Goal: Information Seeking & Learning: Learn about a topic

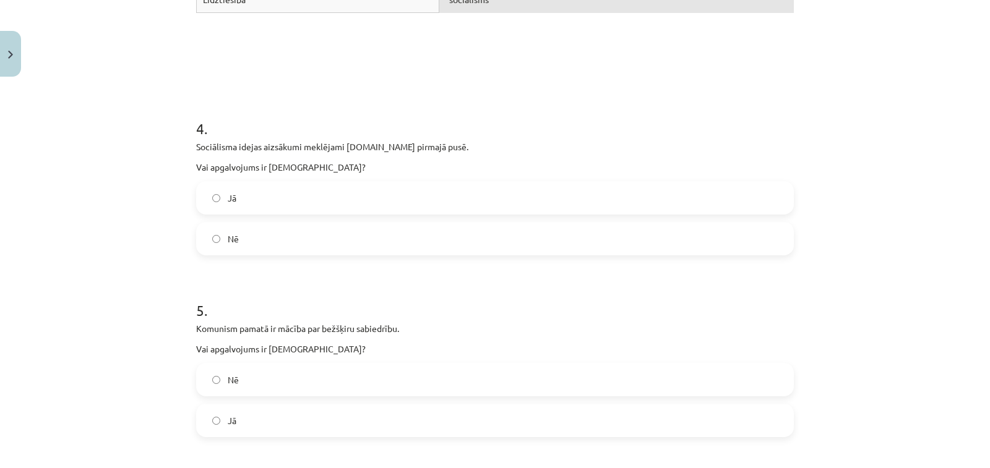
scroll to position [717, 0]
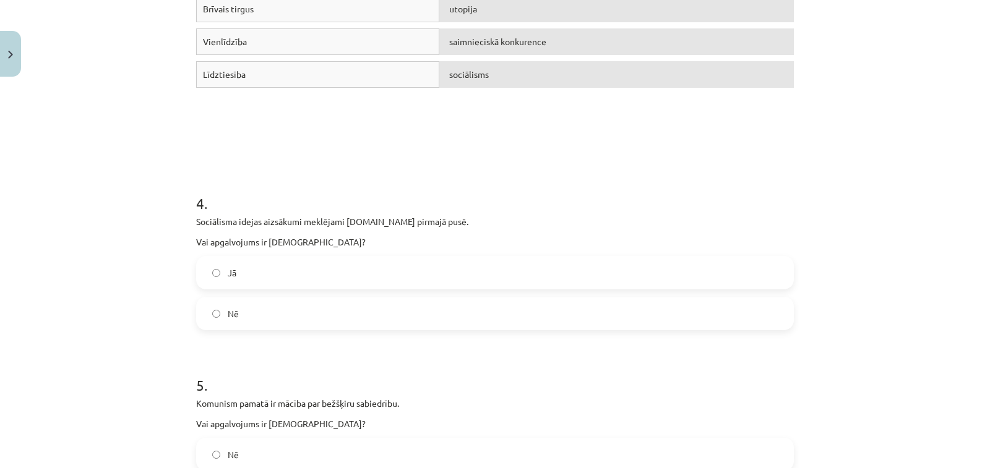
click at [292, 271] on label "Jā" at bounding box center [494, 272] width 595 height 31
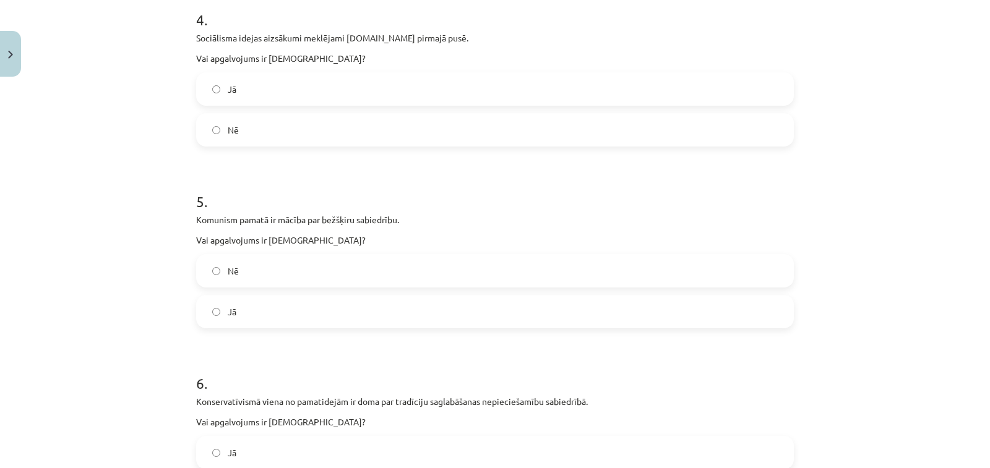
scroll to position [903, 0]
click at [309, 299] on label "Jā" at bounding box center [494, 309] width 595 height 31
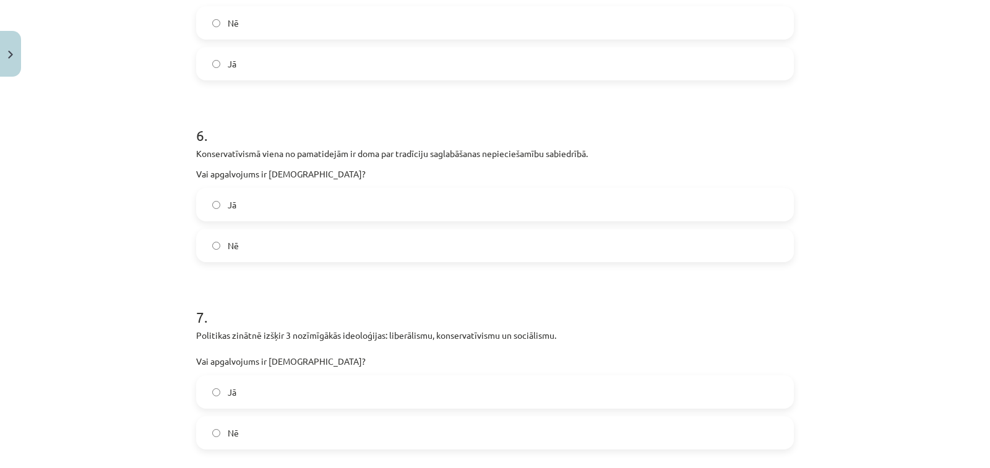
scroll to position [1150, 0]
click at [330, 202] on label "Jā" at bounding box center [494, 203] width 595 height 31
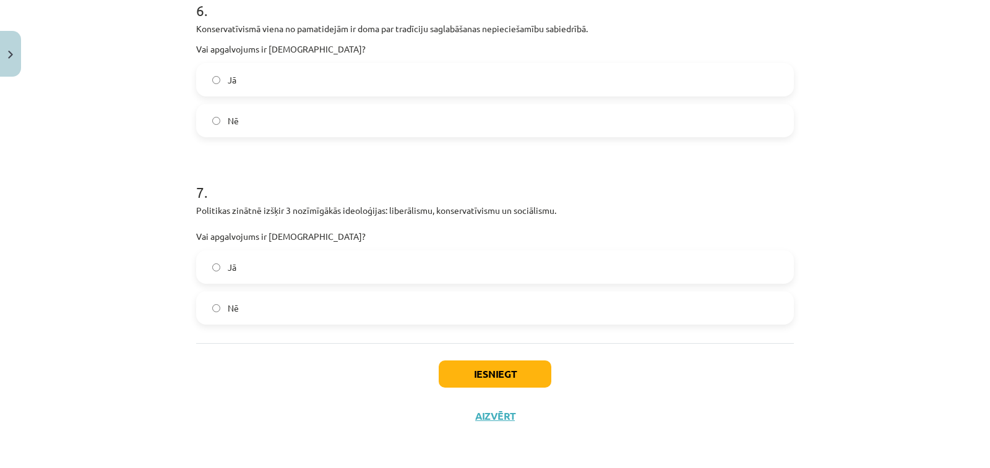
click at [320, 272] on label "Jā" at bounding box center [494, 267] width 595 height 31
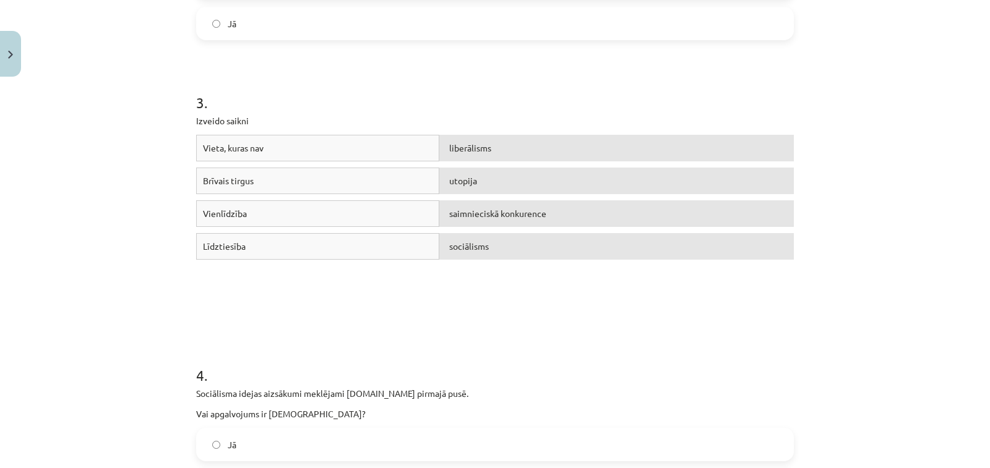
scroll to position [531, 0]
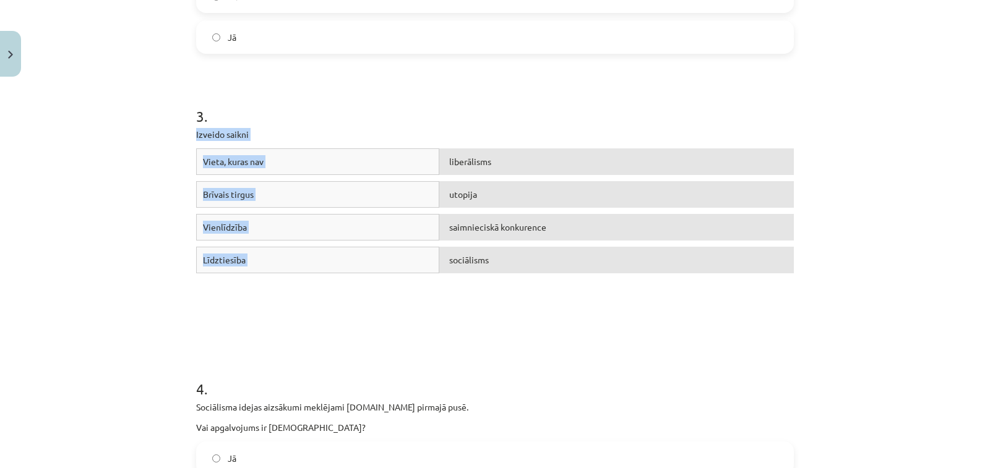
drag, startPoint x: 191, startPoint y: 129, endPoint x: 465, endPoint y: 281, distance: 313.2
click at [457, 283] on div "3 . Izveido saikni Vieta, kuras nav liberālisms Brīvais tirgus utopija Vienlīdz…" at bounding box center [495, 197] width 598 height 273
copy div "Izveido saikni Vieta, kuras nav liberālisms Brīvais tirgus utopija Vienlīdzība …"
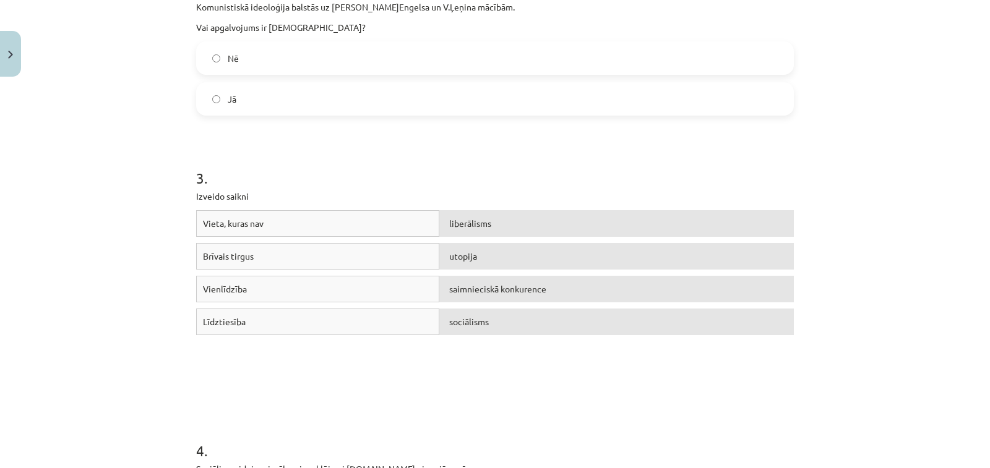
click at [503, 176] on h1 "3 ." at bounding box center [495, 167] width 598 height 38
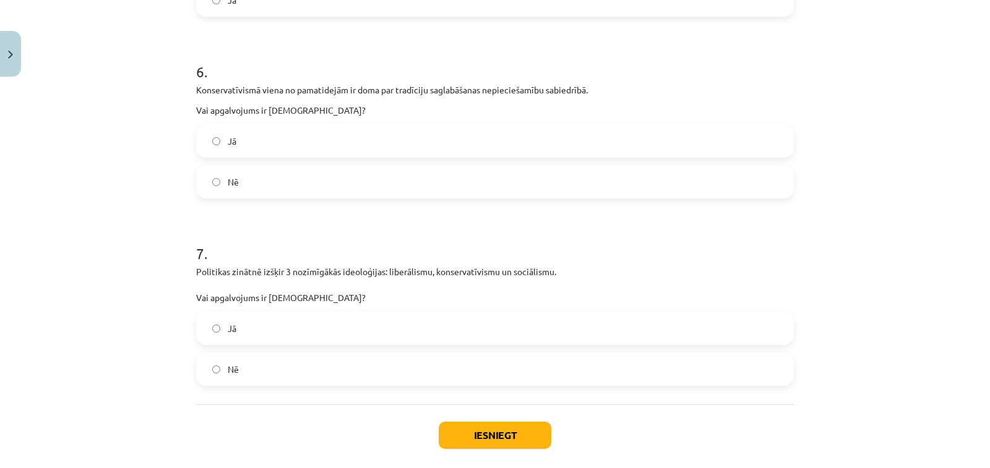
scroll to position [1274, 0]
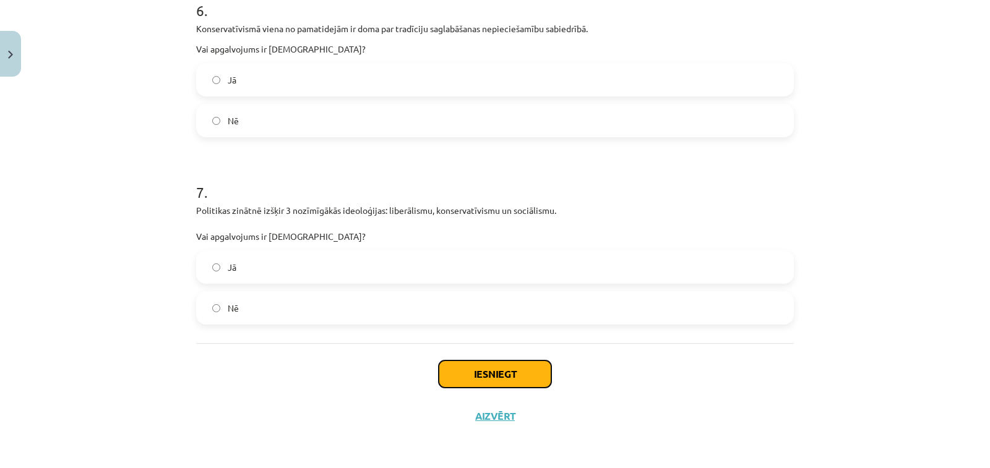
click at [476, 374] on button "Iesniegt" at bounding box center [495, 374] width 113 height 27
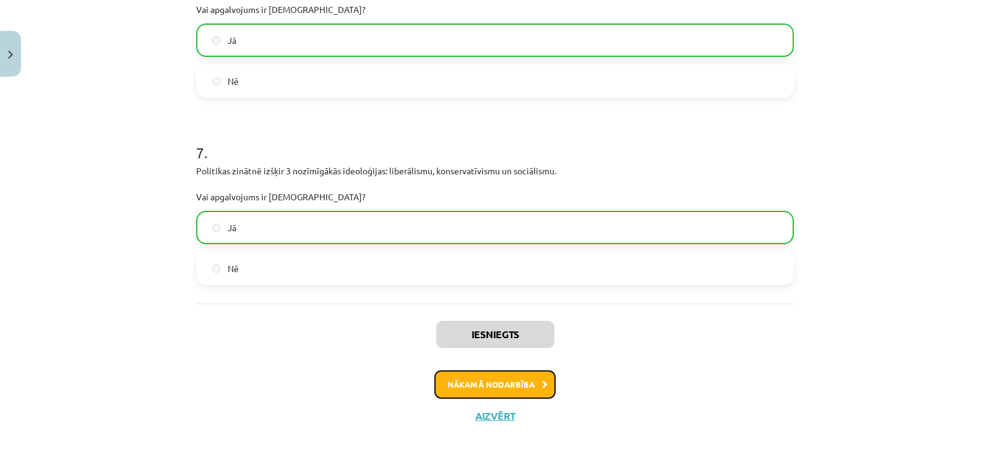
click at [523, 379] on button "Nākamā nodarbība" at bounding box center [494, 385] width 121 height 28
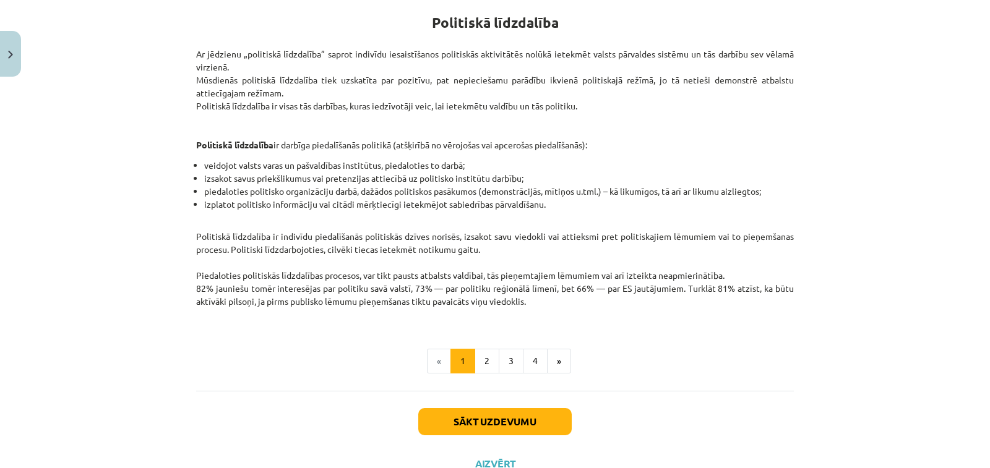
scroll to position [31, 0]
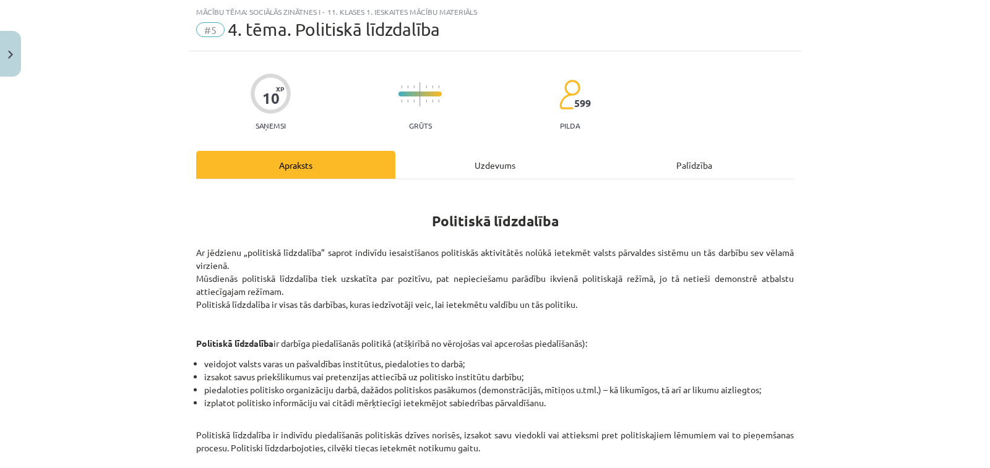
click at [505, 159] on div "Uzdevums" at bounding box center [494, 165] width 199 height 28
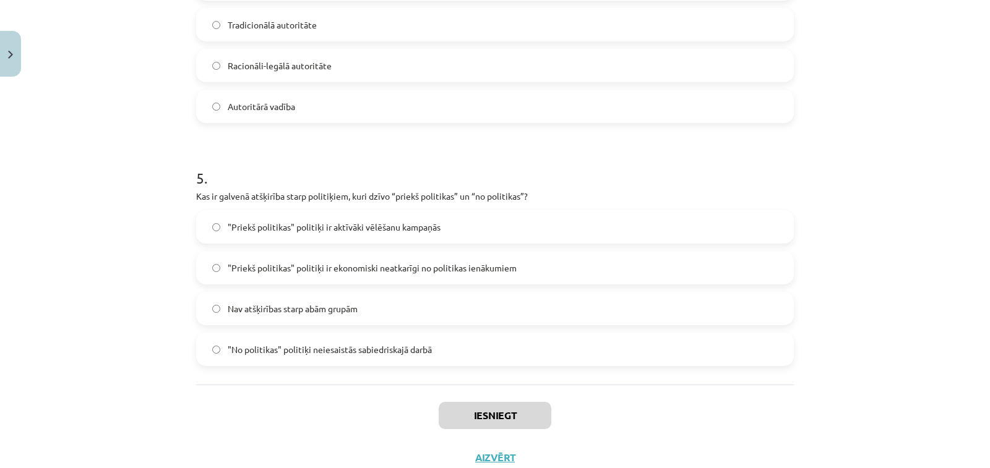
scroll to position [1112, 0]
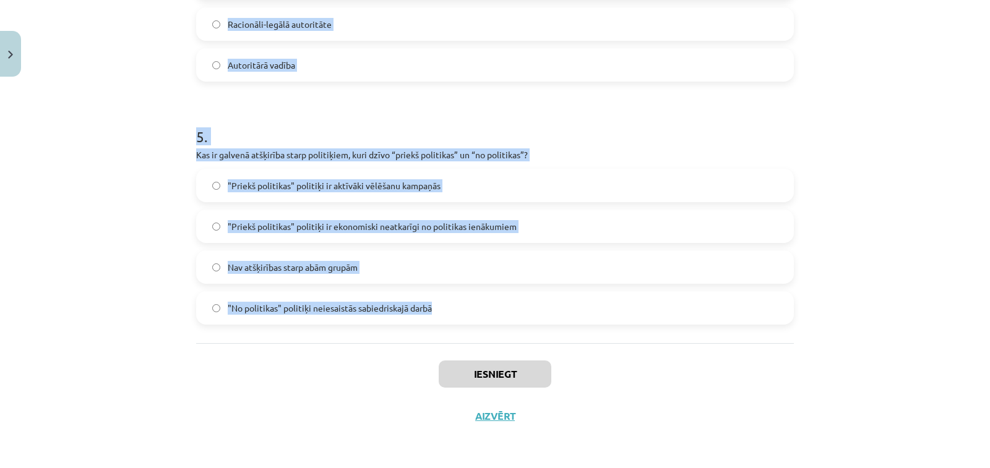
drag, startPoint x: 191, startPoint y: 54, endPoint x: 429, endPoint y: 307, distance: 347.1
copy form "2 . Lor ip dolorsita consectetu? Adipisci elitseddoeius temporinci utlaboreetd,…"
drag, startPoint x: 477, startPoint y: 148, endPoint x: 569, endPoint y: 152, distance: 91.6
click at [569, 151] on p "Kas ir galvenā atšķirība starp politiķiem, kuri dzīvo “priekš politikas” un “no…" at bounding box center [495, 154] width 598 height 13
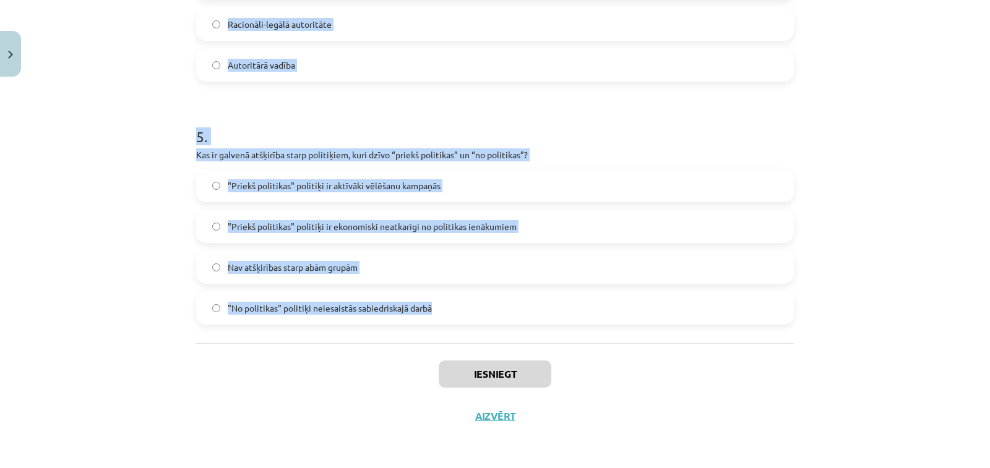
copy form "2 . Lor ip dolorsita consectetu? Adipisci elitseddoeius temporinci utlaboreetd,…"
click at [573, 124] on h1 "5 ." at bounding box center [495, 125] width 598 height 38
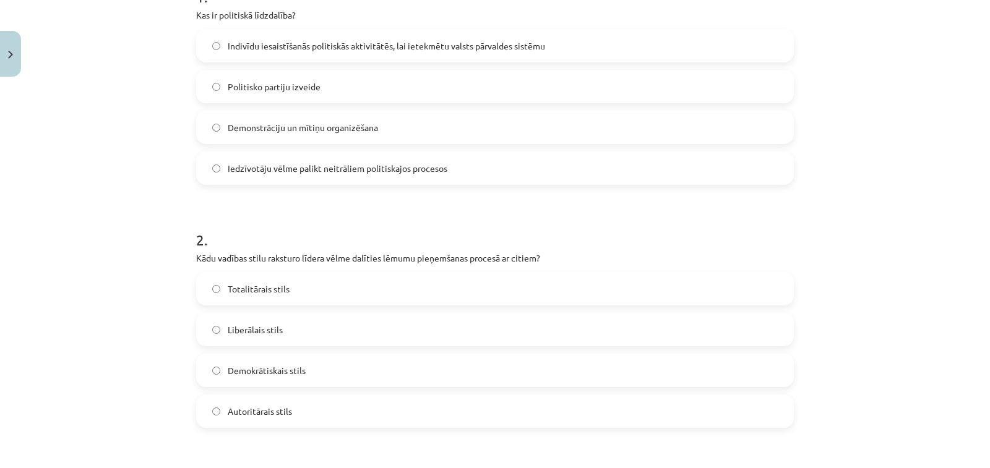
scroll to position [122, 0]
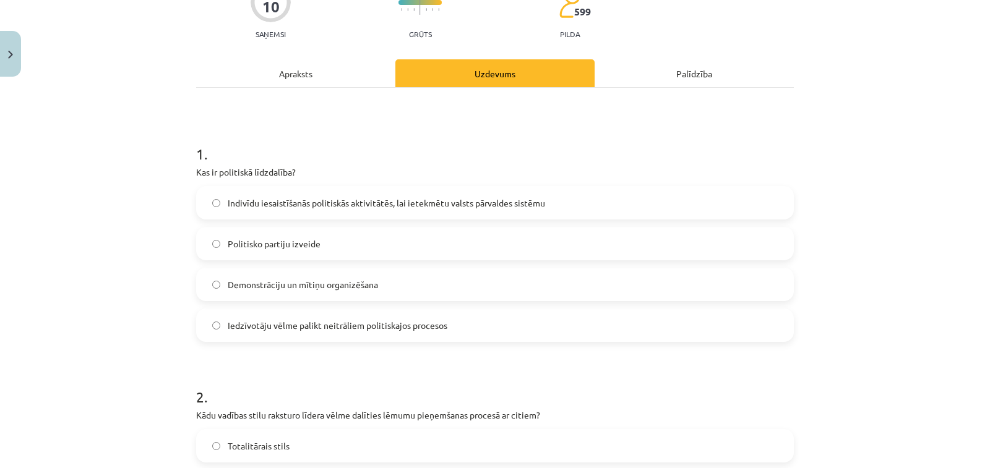
click at [333, 193] on label "Indivīdu iesaistīšanās politiskās aktivitātēs, lai ietekmētu valsts pārvaldes s…" at bounding box center [494, 202] width 595 height 31
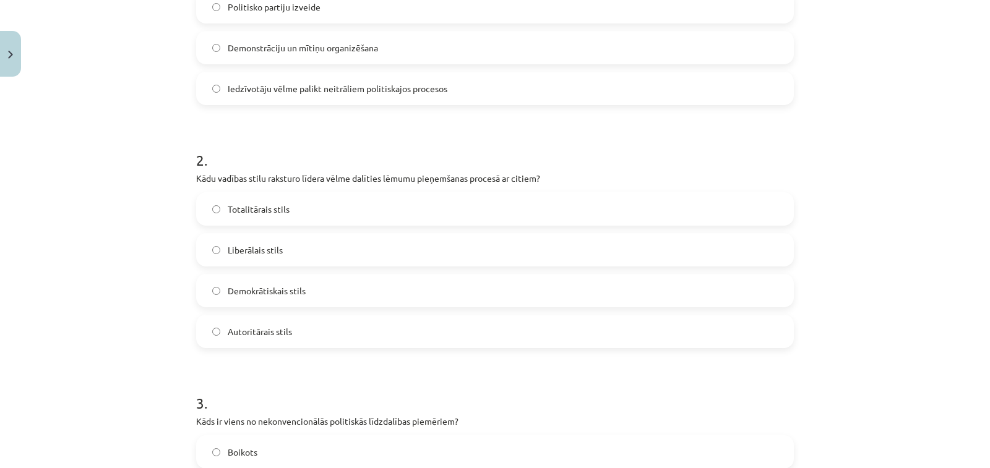
scroll to position [432, 0]
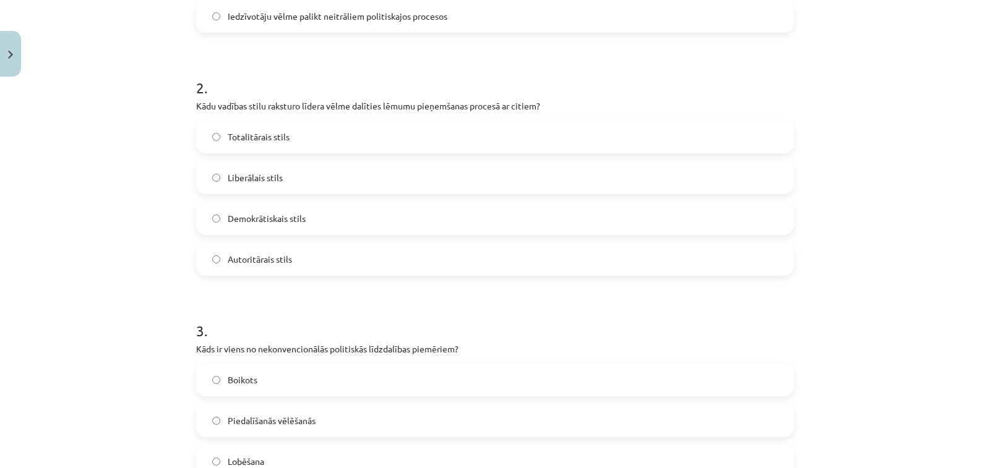
click at [294, 218] on span "Demokrātiskais stils" at bounding box center [267, 218] width 78 height 13
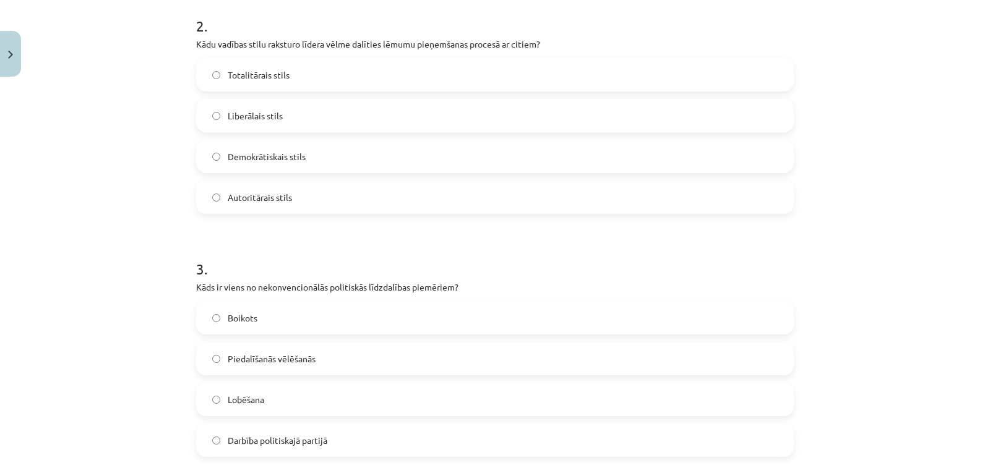
click at [348, 150] on label "Demokrātiskais stils" at bounding box center [494, 156] width 595 height 31
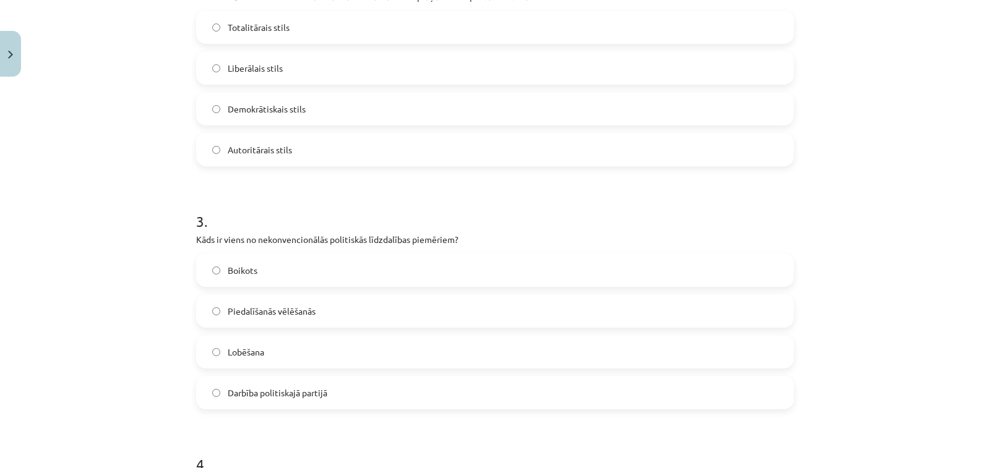
scroll to position [741, 0]
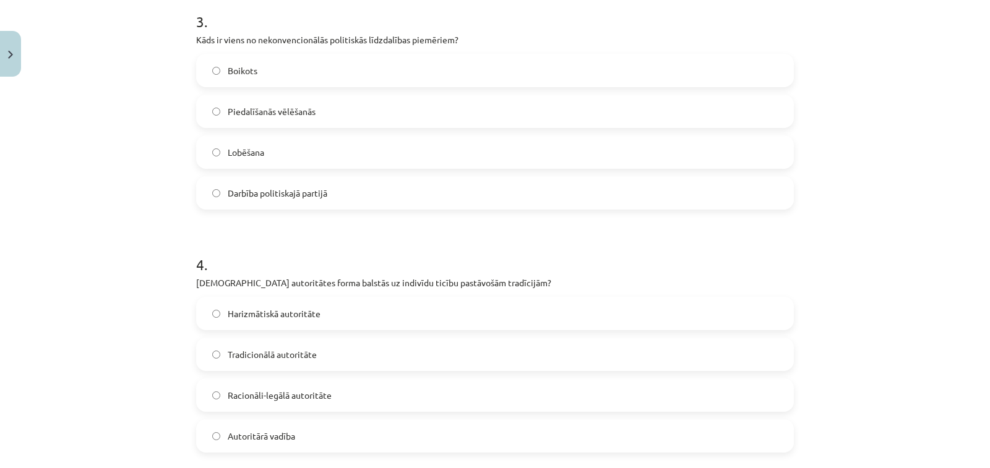
click at [294, 56] on label "Boikots" at bounding box center [494, 70] width 595 height 31
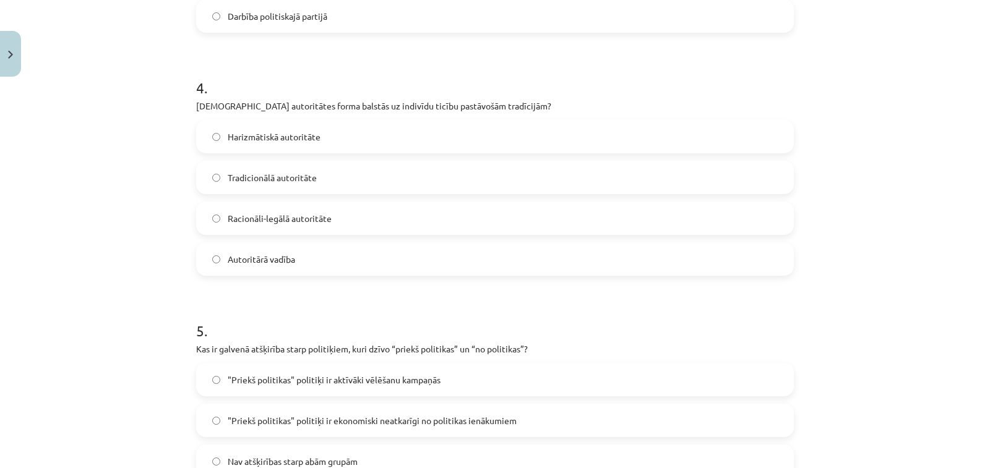
scroll to position [927, 0]
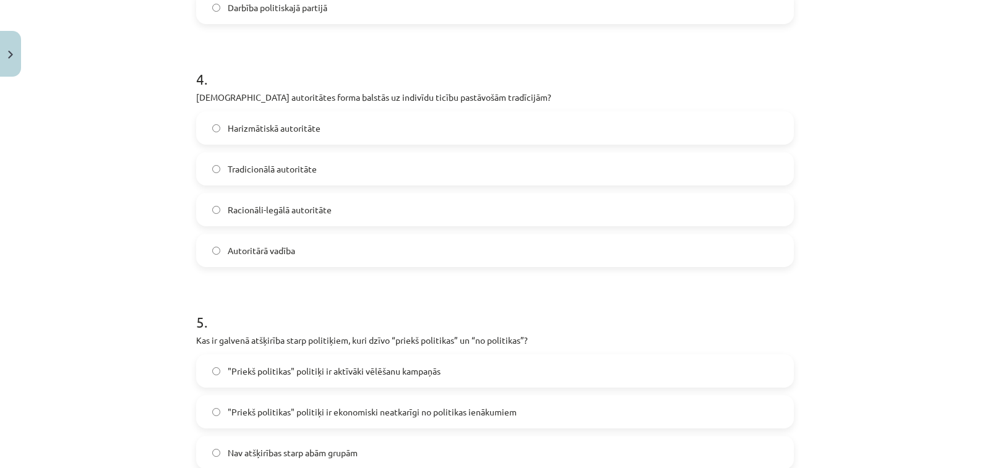
click at [357, 171] on label "Tradicionālā autoritāte" at bounding box center [494, 168] width 595 height 31
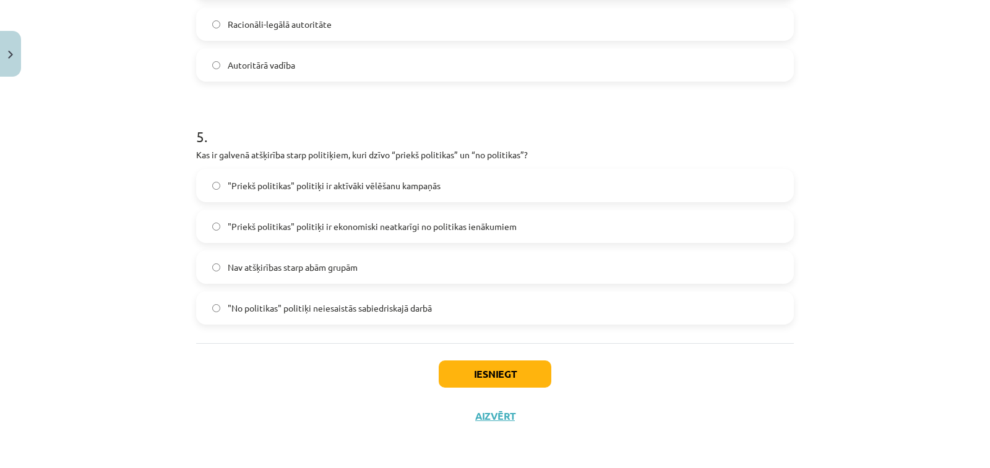
click at [449, 228] on span ""Priekš politikas" politiķi ir ekonomiski neatkarīgi no politikas ienākumiem" at bounding box center [372, 226] width 289 height 13
click at [494, 363] on button "Iesniegt" at bounding box center [495, 374] width 113 height 27
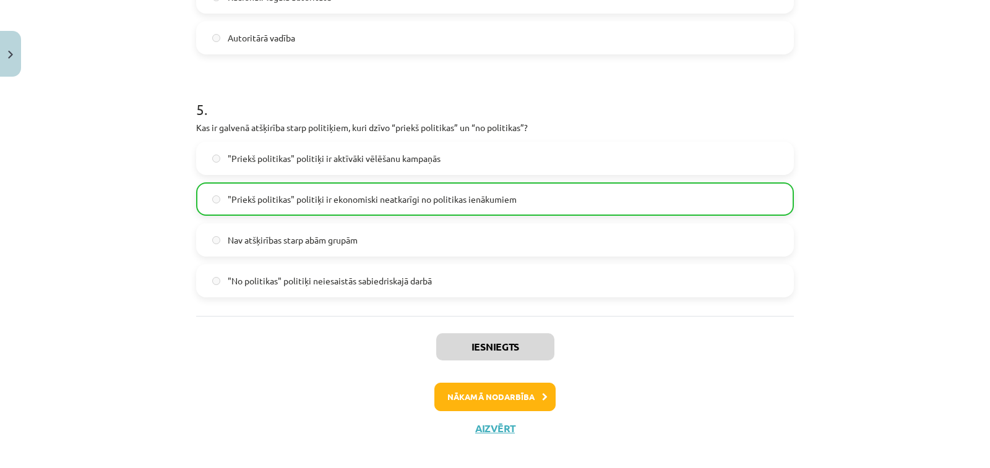
scroll to position [1152, 0]
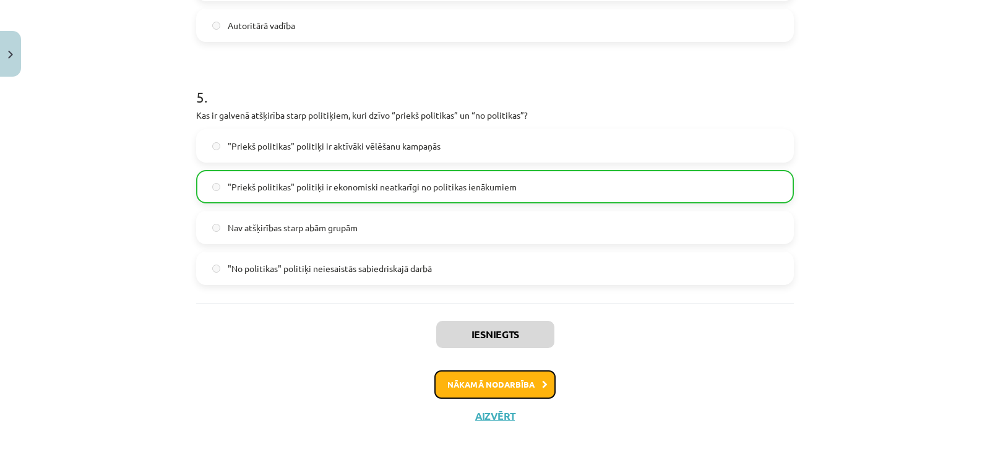
click at [520, 380] on button "Nākamā nodarbība" at bounding box center [494, 385] width 121 height 28
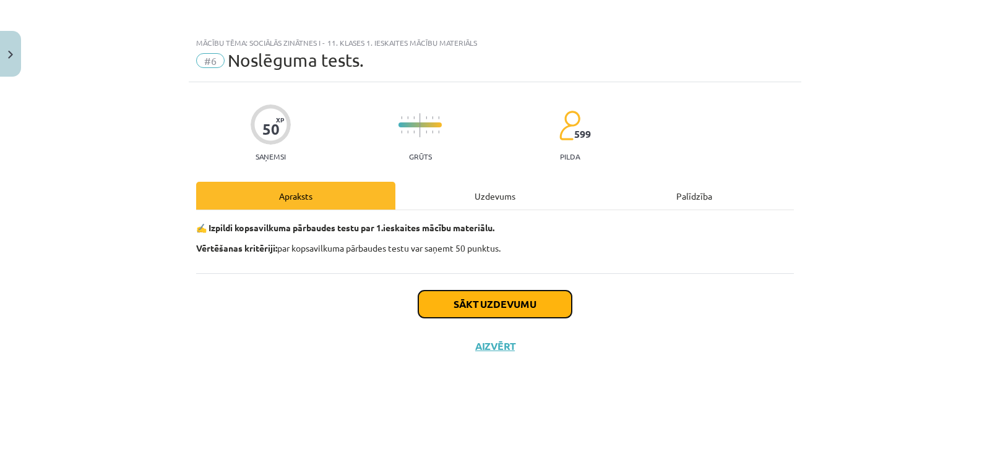
click at [518, 307] on button "Sākt uzdevumu" at bounding box center [494, 304] width 153 height 27
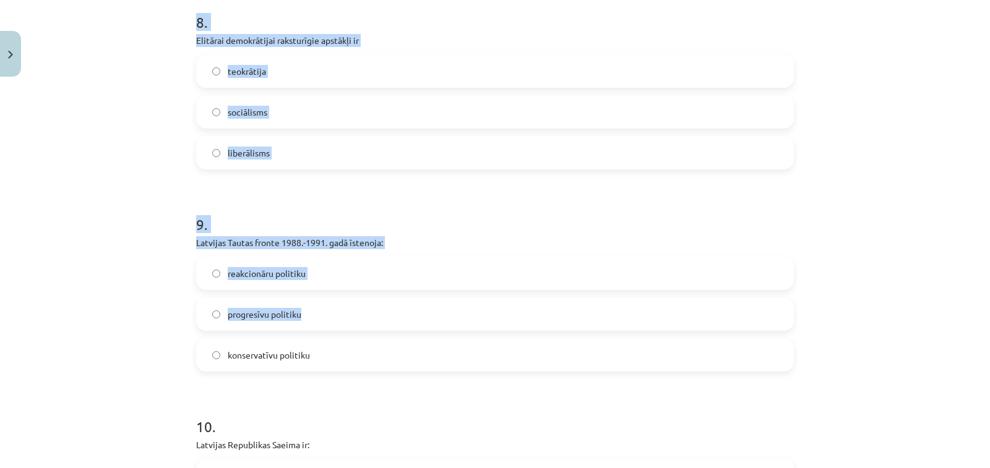
drag, startPoint x: 179, startPoint y: 268, endPoint x: 338, endPoint y: 294, distance: 161.7
click at [339, 294] on div "Mācību tēma: Sociālās zinātnes i - 11. klases 1. ieskaites mācību materiāls #6 …" at bounding box center [495, 234] width 990 height 468
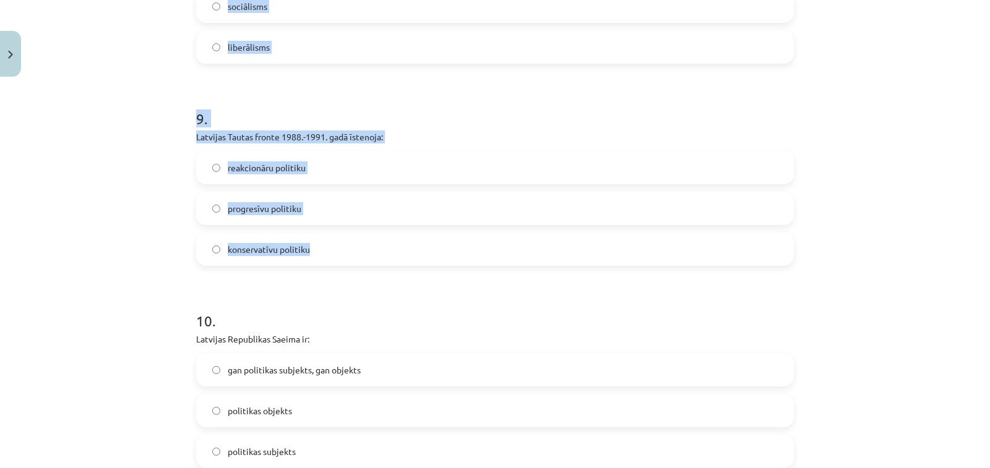
scroll to position [1920, 0]
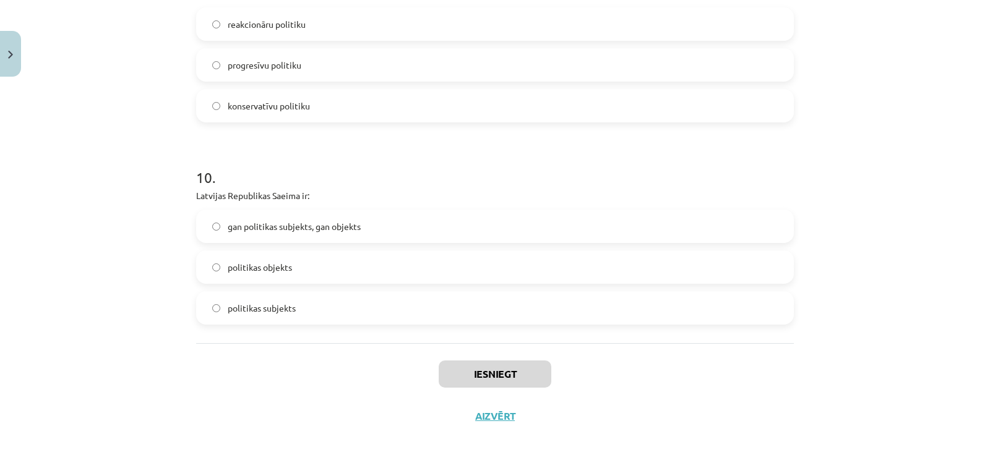
click at [338, 294] on div "gan politikas subjekts, gan objekts politikas objekts politikas subjekts" at bounding box center [495, 267] width 598 height 115
drag, startPoint x: 338, startPoint y: 294, endPoint x: 379, endPoint y: 321, distance: 48.7
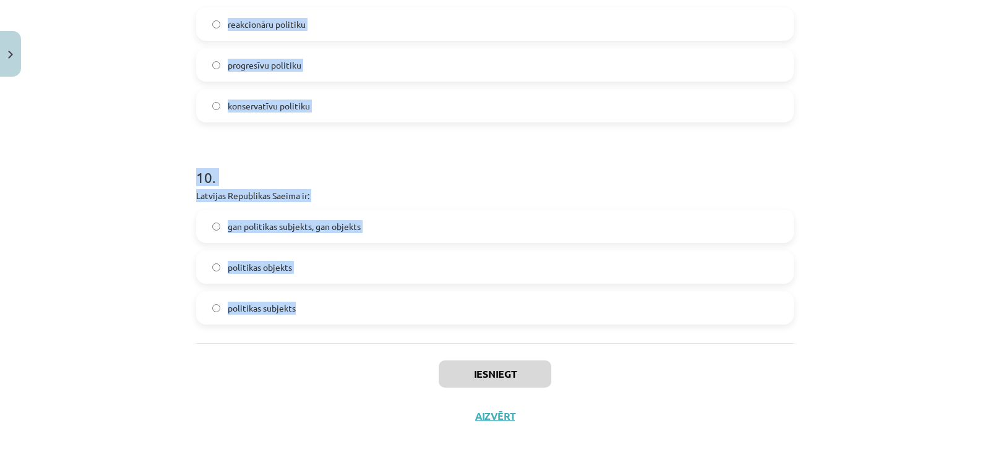
drag, startPoint x: 185, startPoint y: 80, endPoint x: 313, endPoint y: 320, distance: 272.6
copy form "7 . Loremipsumd sitametcons adipisc elitseddoe: temporincidid utlabo etdolore m…"
click at [368, 166] on h1 "10 ." at bounding box center [495, 166] width 598 height 38
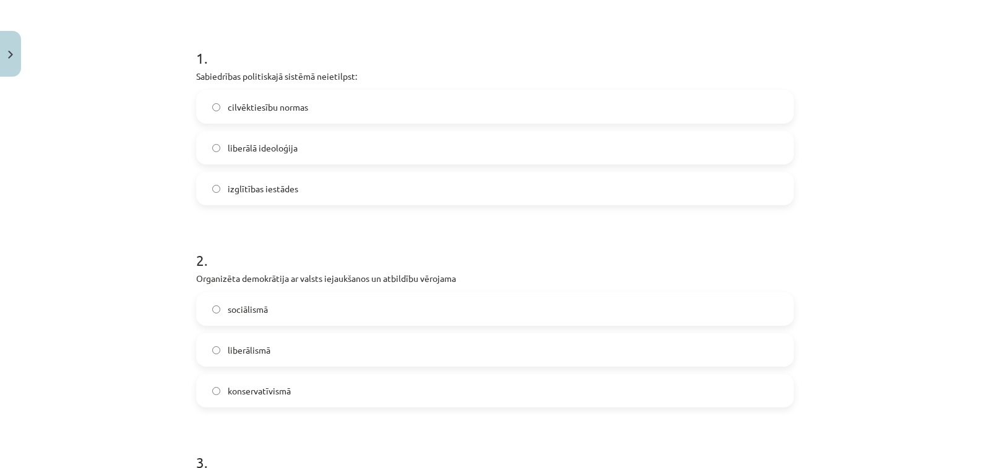
scroll to position [187, 0]
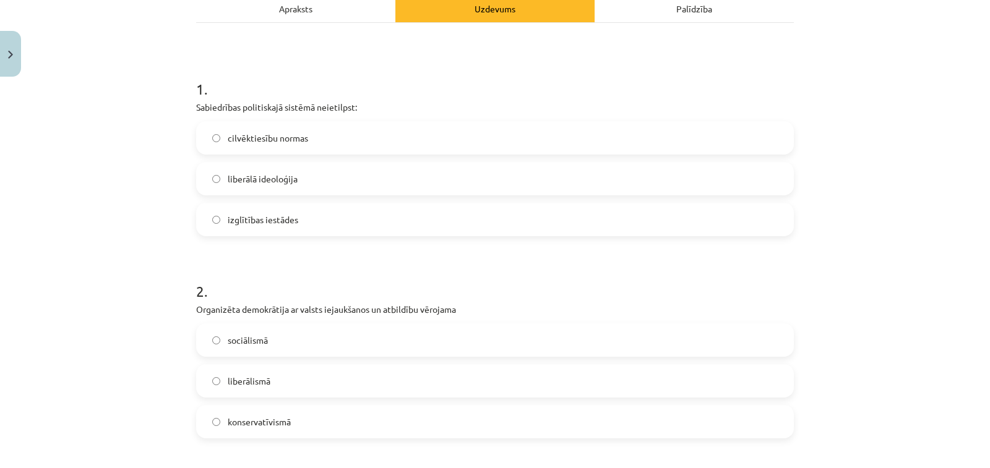
drag, startPoint x: 367, startPoint y: 176, endPoint x: 385, endPoint y: 171, distance: 18.6
click at [367, 176] on label "liberālā ideoloģija" at bounding box center [494, 178] width 595 height 31
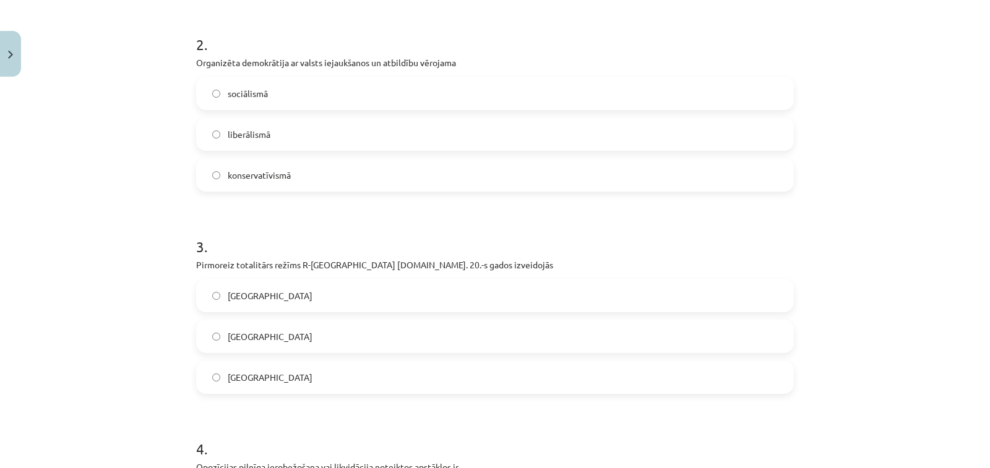
scroll to position [435, 0]
click at [296, 89] on label "sociālismā" at bounding box center [494, 92] width 595 height 31
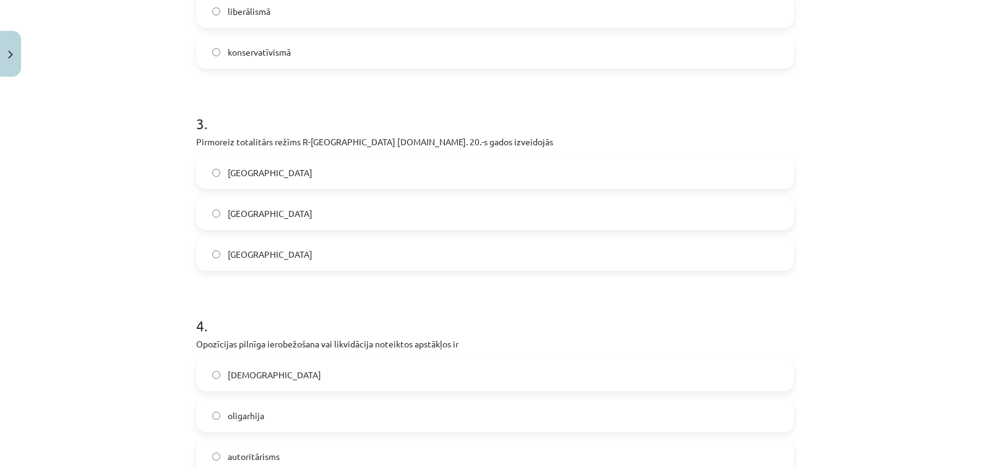
scroll to position [559, 0]
drag, startPoint x: 314, startPoint y: 263, endPoint x: 357, endPoint y: 220, distance: 60.8
click at [316, 263] on label "[GEOGRAPHIC_DATA]" at bounding box center [494, 253] width 595 height 31
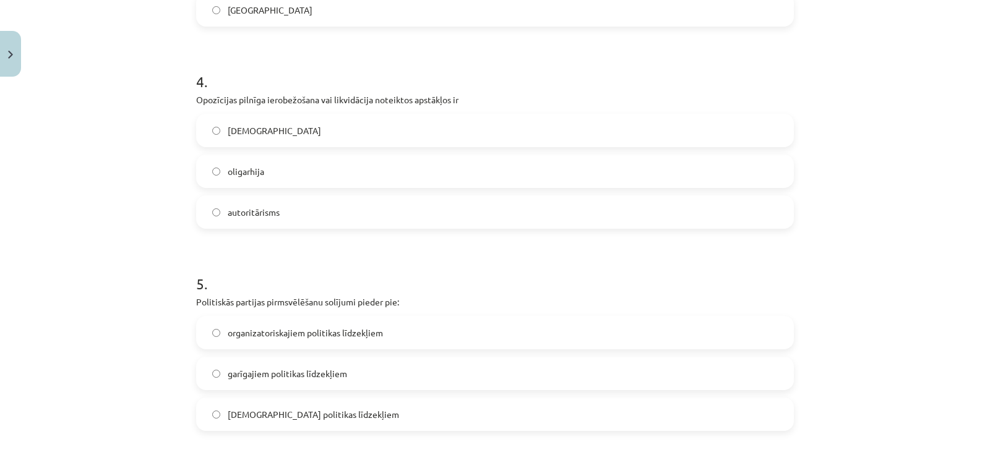
scroll to position [806, 0]
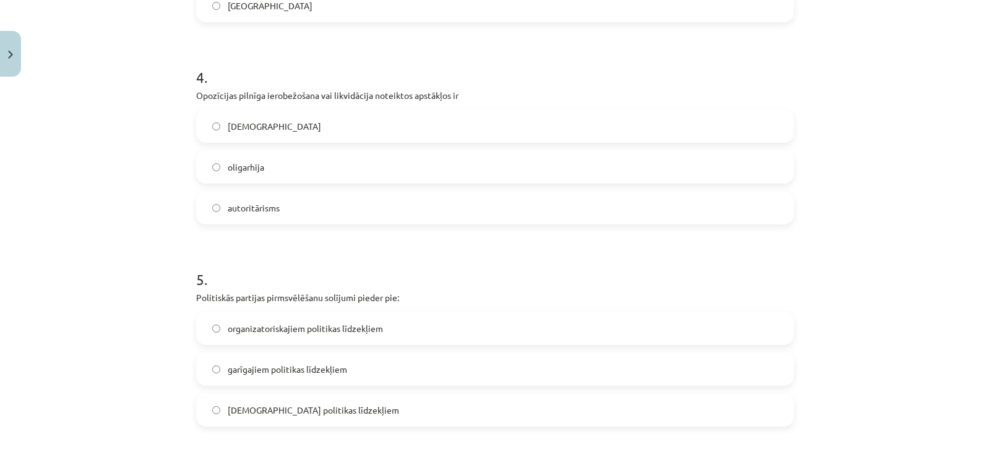
click at [320, 140] on label "[DEMOGRAPHIC_DATA]" at bounding box center [494, 126] width 595 height 31
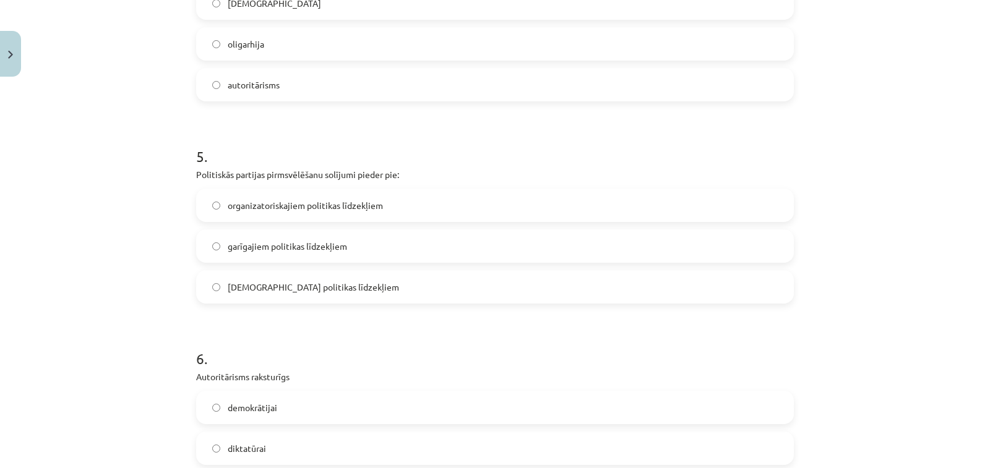
scroll to position [930, 0]
click at [340, 237] on label "garīgajiem politikas līdzekļiem" at bounding box center [494, 245] width 595 height 31
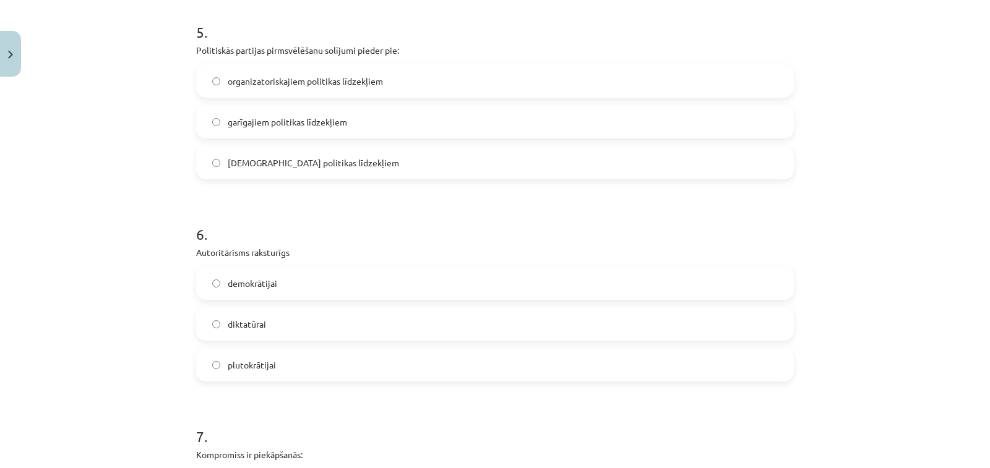
click at [406, 333] on label "diktatūrai" at bounding box center [494, 324] width 595 height 31
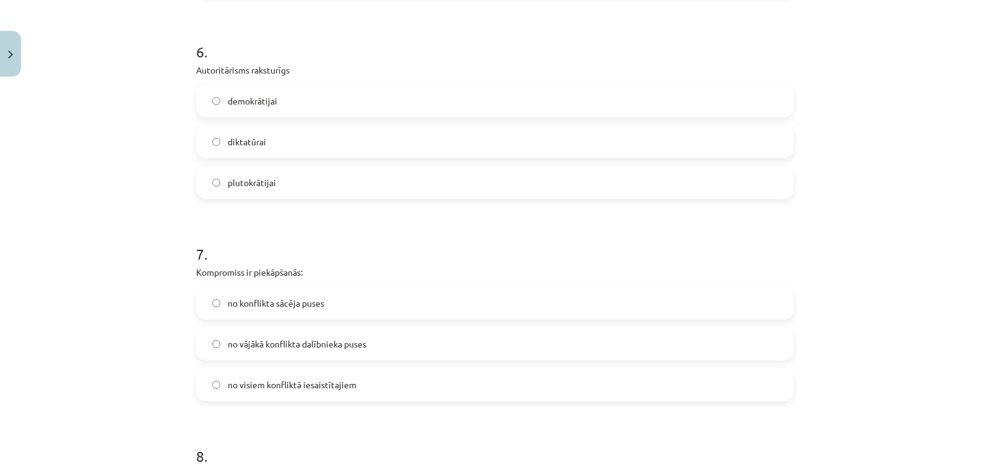
scroll to position [1239, 0]
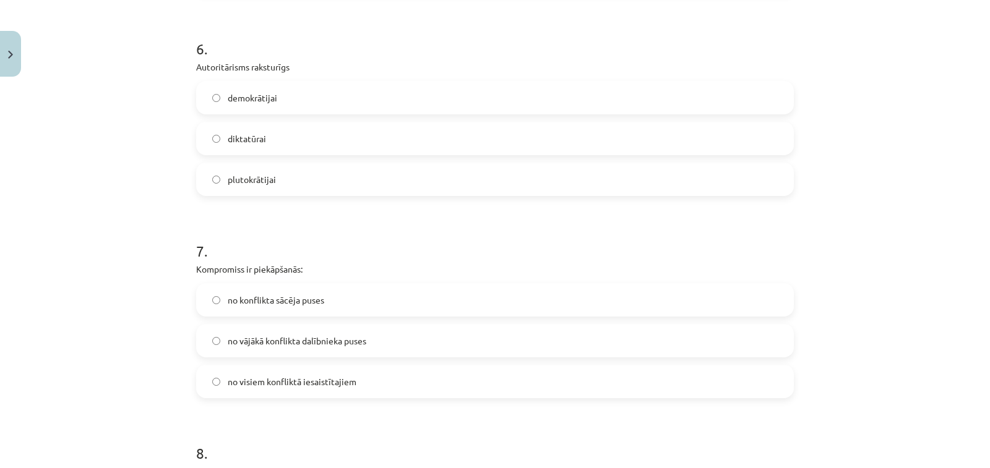
click at [341, 387] on span "no visiem konfliktā iesaistītajiem" at bounding box center [292, 382] width 129 height 13
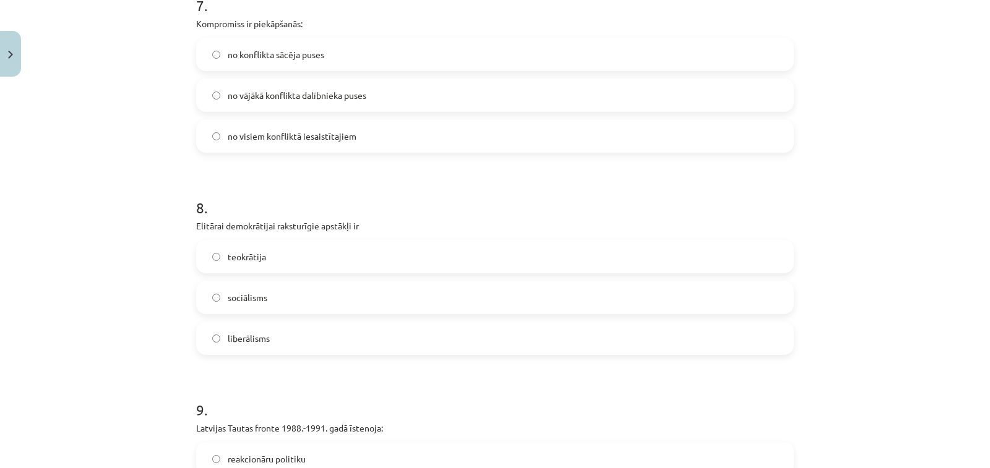
scroll to position [1487, 0]
click at [337, 335] on label "liberālisms" at bounding box center [494, 336] width 595 height 31
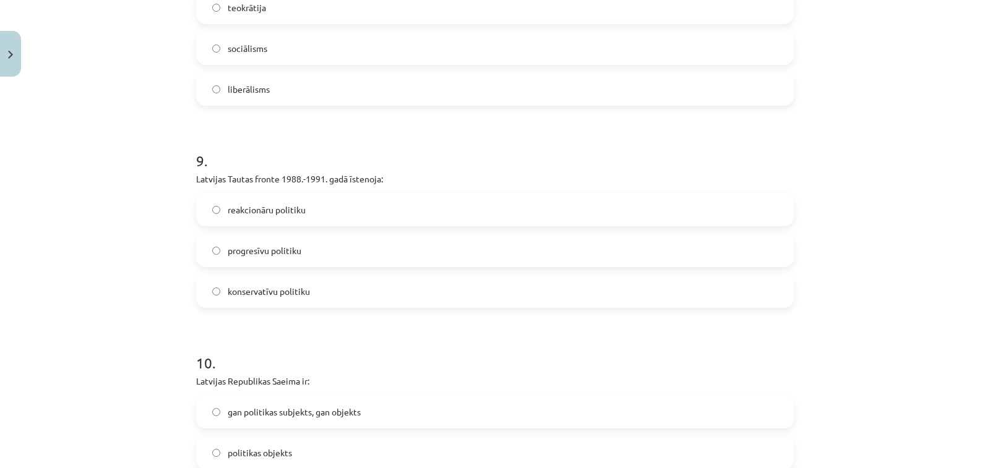
click at [407, 242] on label "progresīvu politiku" at bounding box center [494, 250] width 595 height 31
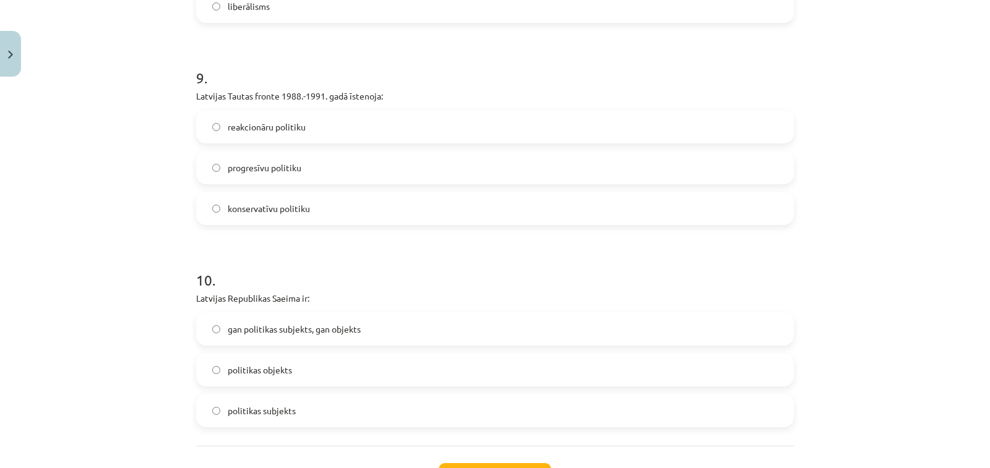
scroll to position [1920, 0]
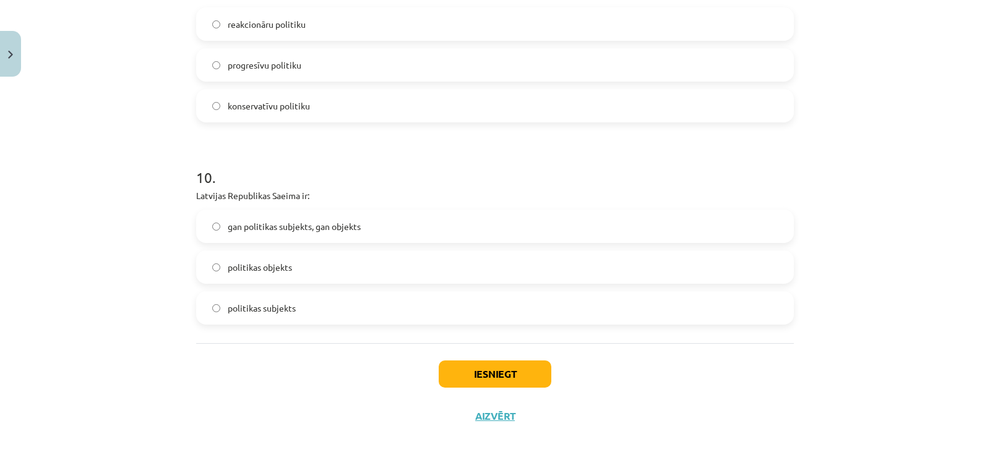
click at [419, 231] on label "gan politikas subjekts, gan objekts" at bounding box center [494, 226] width 595 height 31
drag, startPoint x: 475, startPoint y: 380, endPoint x: 387, endPoint y: 218, distance: 184.4
click at [475, 379] on button "Iesniegt" at bounding box center [495, 374] width 113 height 27
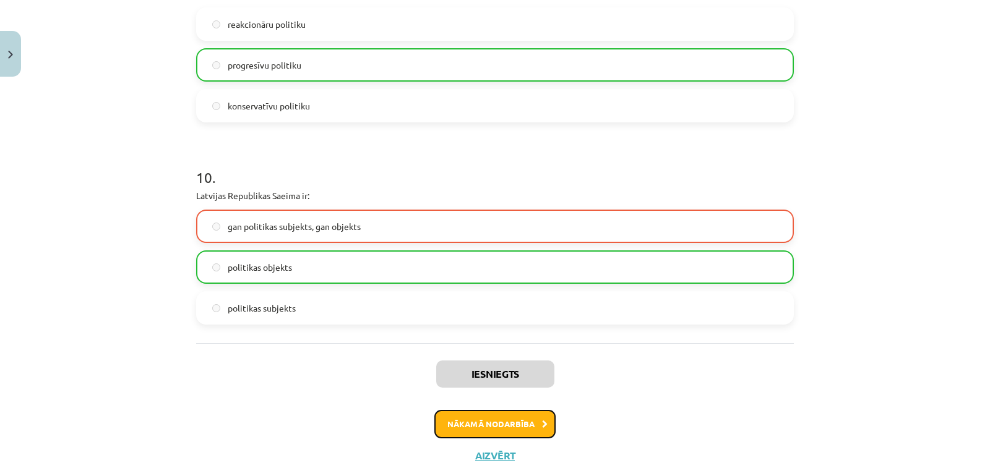
click at [512, 418] on button "Nākamā nodarbība" at bounding box center [494, 424] width 121 height 28
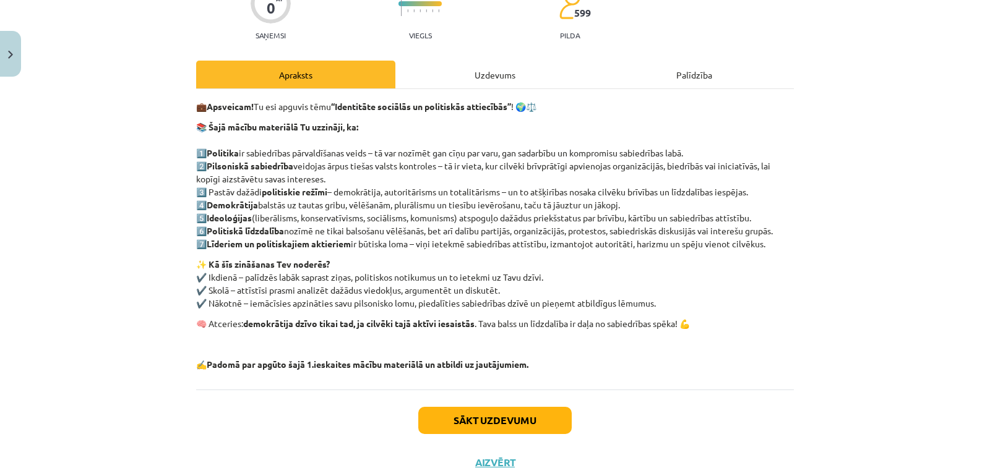
scroll to position [31, 0]
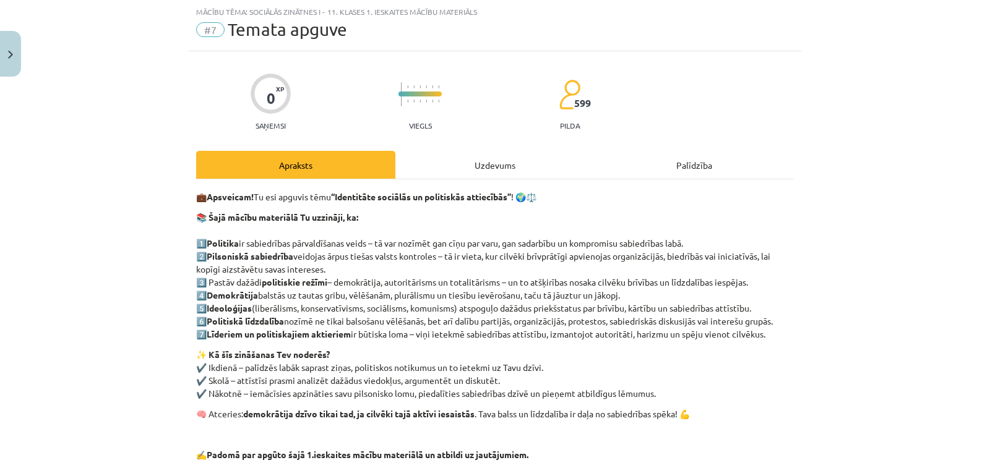
click at [445, 200] on strong "“Identitāte sociālās un politiskās attiecībās”" at bounding box center [421, 196] width 180 height 11
click at [458, 182] on div "💼 Apsveicam! Tu esi apguvis tēmu “Identitāte sociālās un politiskās attiecībās”…" at bounding box center [495, 329] width 598 height 301
click at [471, 166] on div "Uzdevums" at bounding box center [494, 165] width 199 height 28
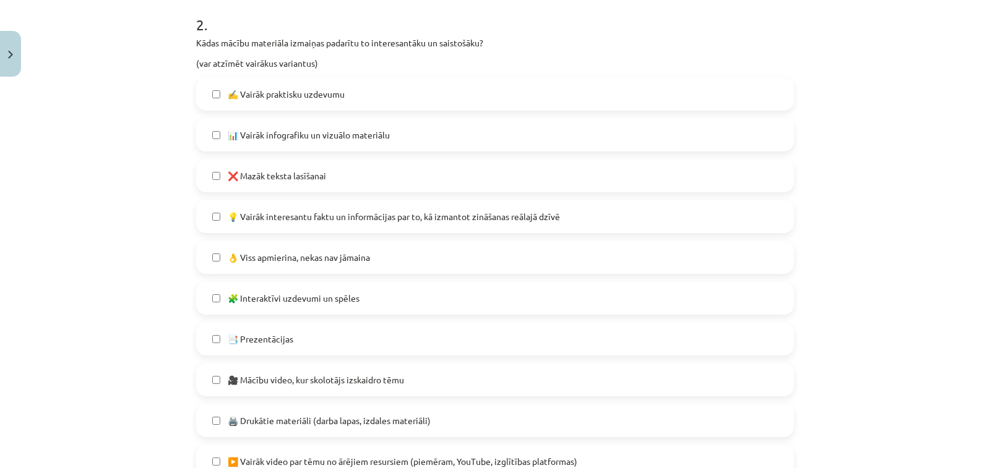
scroll to position [205, 0]
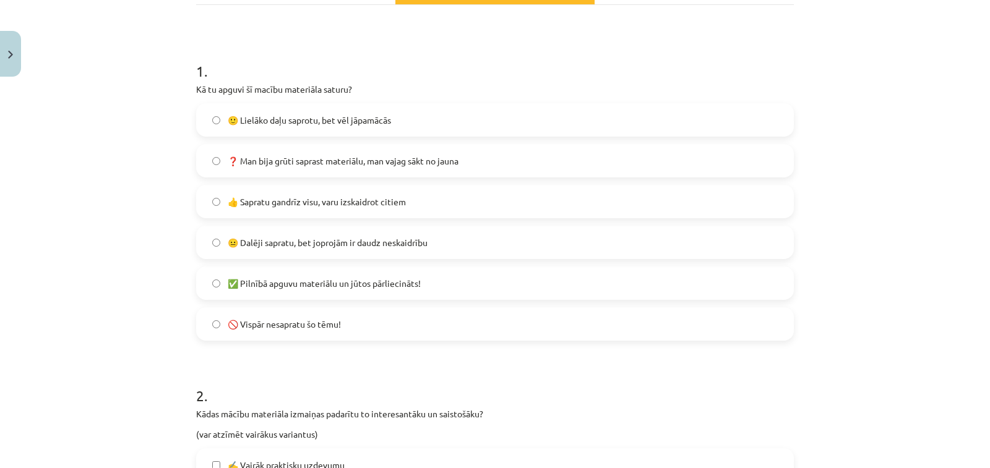
click at [337, 249] on label "😐 Dalēji sapratu, bet joprojām ir daudz neskaidrību" at bounding box center [494, 242] width 595 height 31
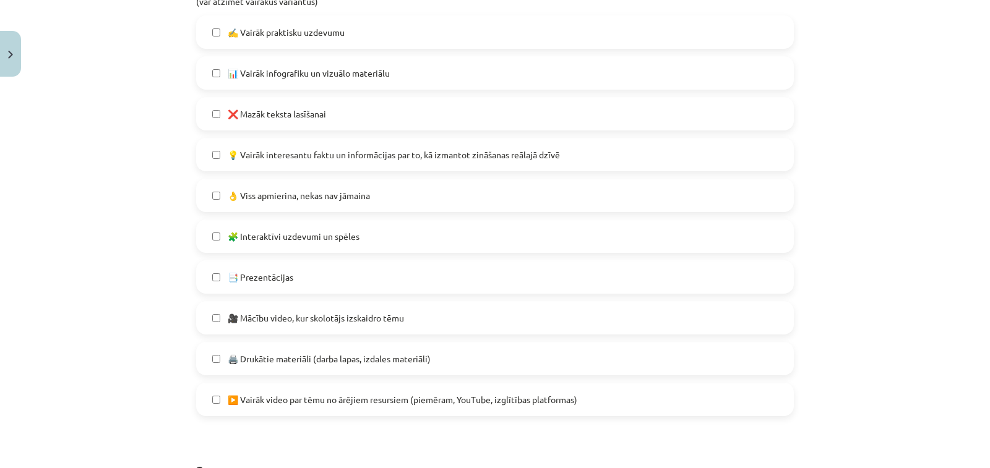
scroll to position [948, 0]
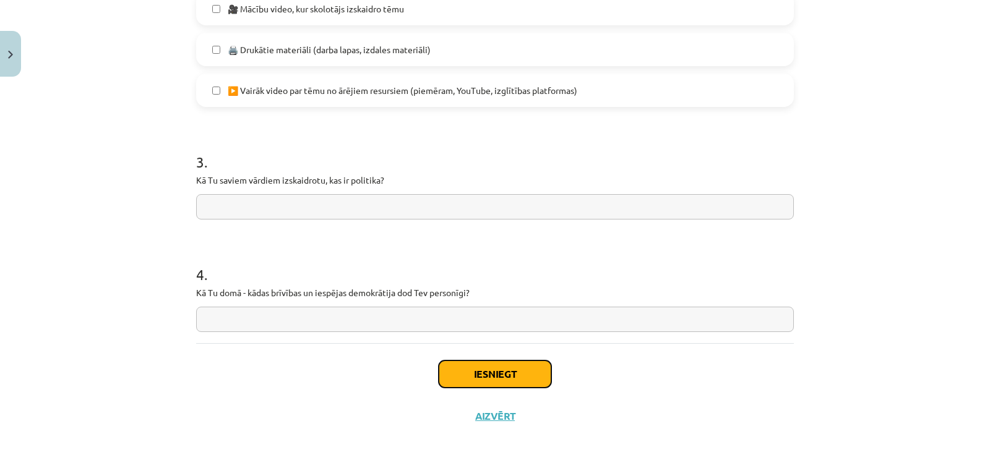
click at [517, 379] on button "Iesniegt" at bounding box center [495, 374] width 113 height 27
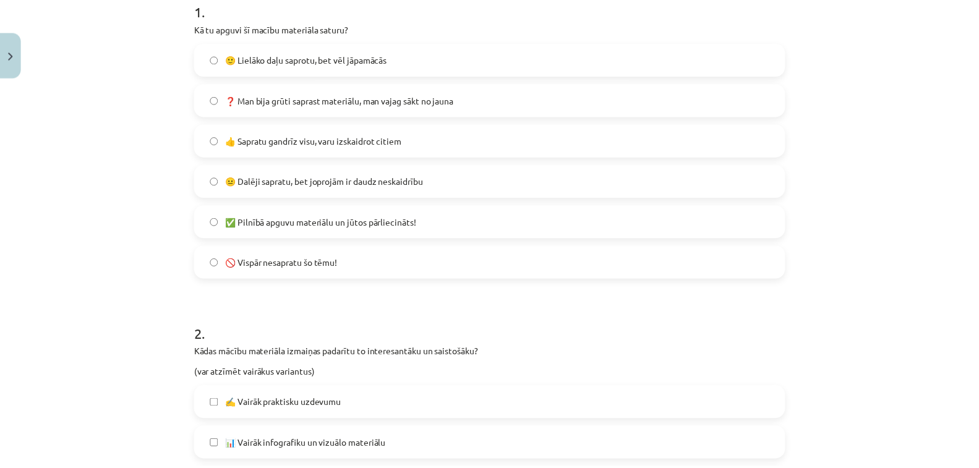
scroll to position [0, 0]
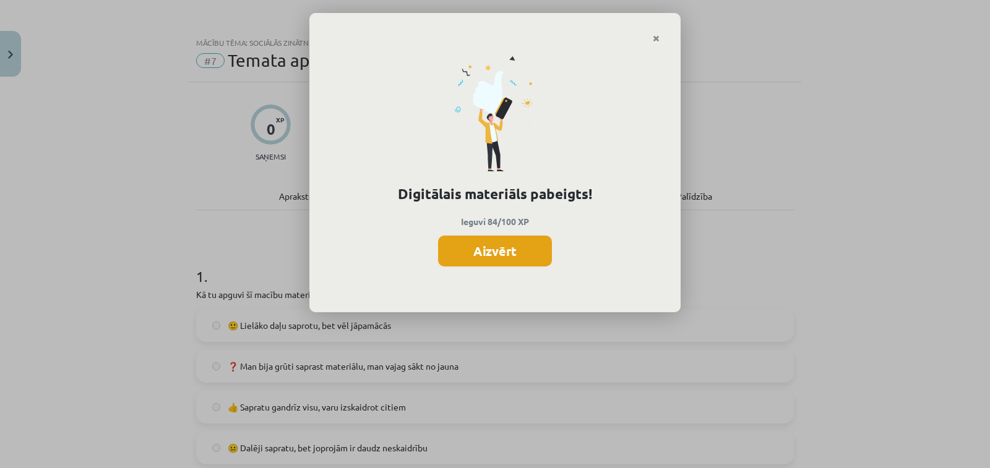
click at [507, 258] on button "Aizvērt" at bounding box center [495, 251] width 114 height 31
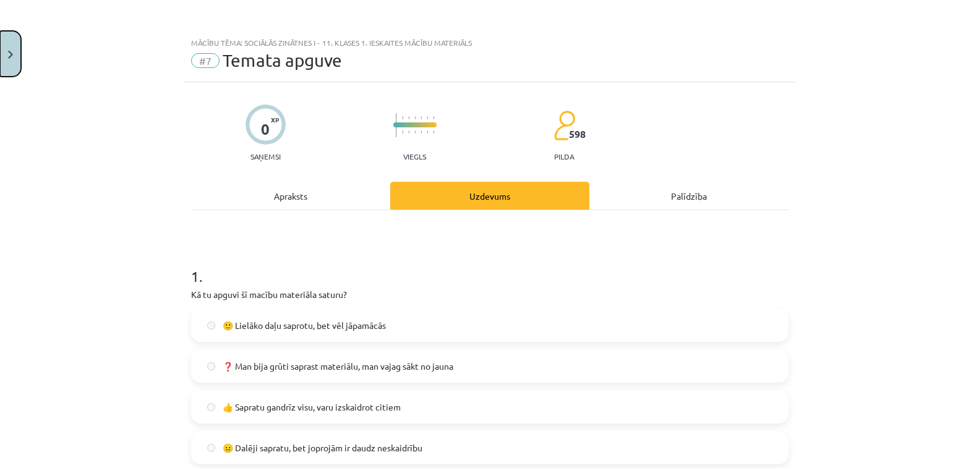
click at [19, 62] on button "Close" at bounding box center [10, 54] width 21 height 46
click at [103, 251] on div "Mācību tēma: Sociālās zinātnes i - 11. klases 1. ieskaites mācību materiāls #7 …" at bounding box center [489, 234] width 979 height 468
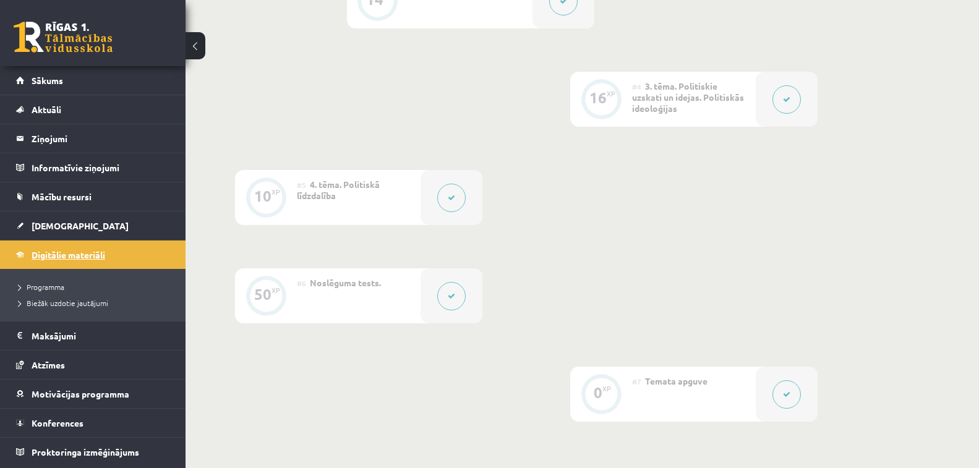
click at [98, 253] on span "Digitālie materiāli" at bounding box center [69, 254] width 74 height 11
